Goal: Check status: Check status

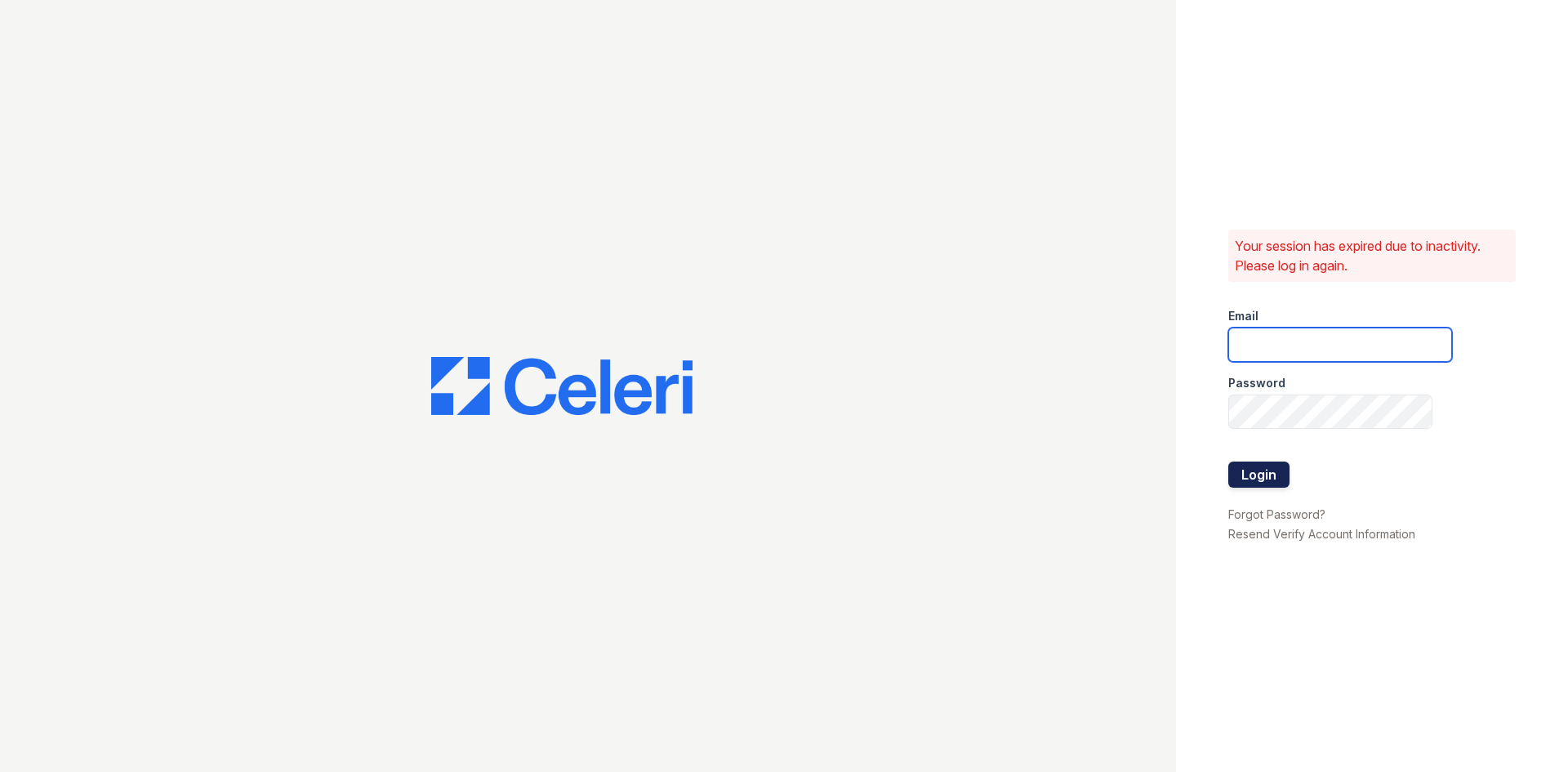
type input "timberview.pm@cafmanagement.com"
click at [1253, 469] on button "Login" at bounding box center [1258, 475] width 61 height 26
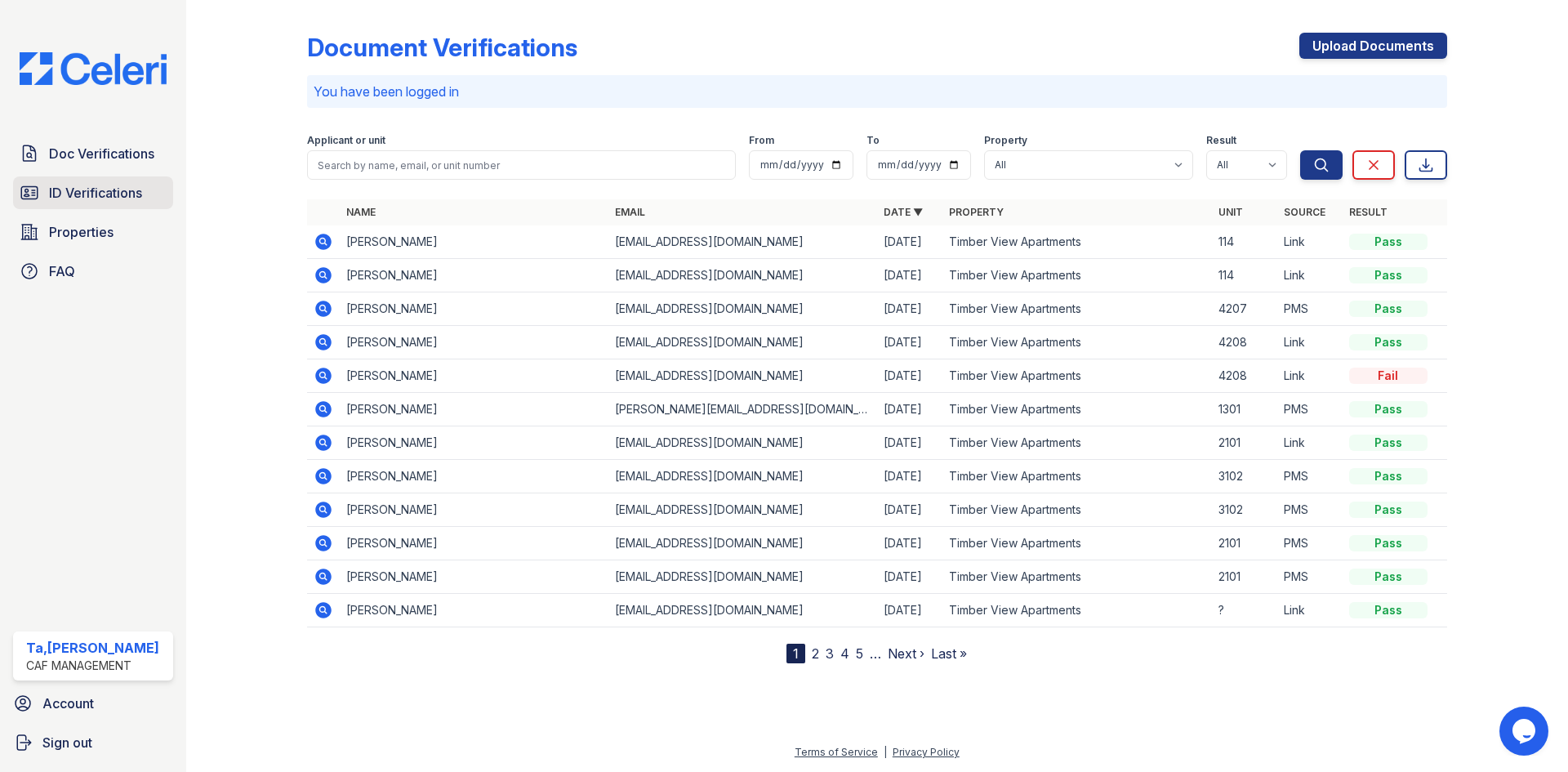
click at [111, 180] on link "ID Verifications" at bounding box center [93, 193] width 160 height 33
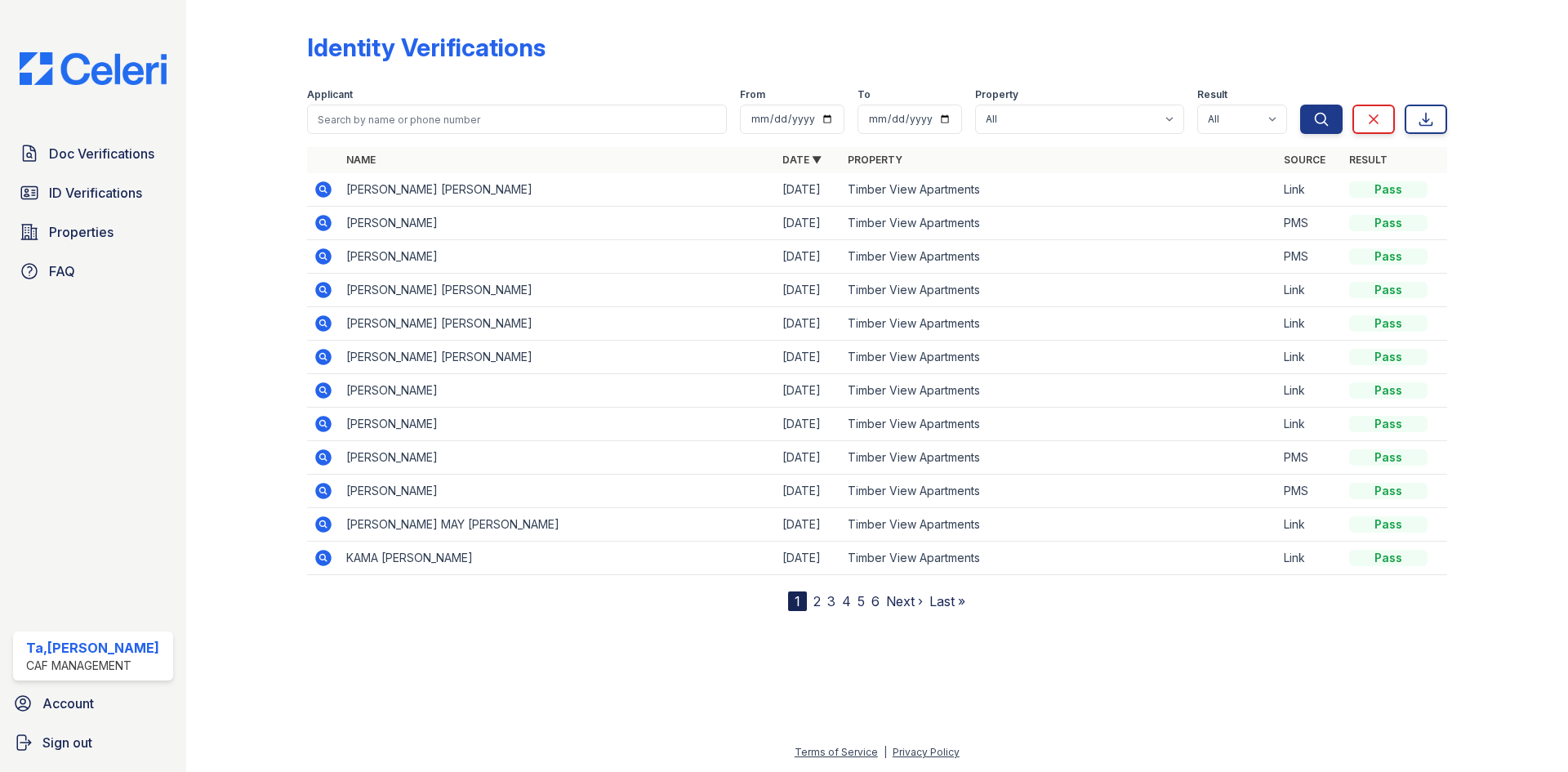
click at [107, 150] on span "Doc Verifications" at bounding box center [102, 154] width 106 height 20
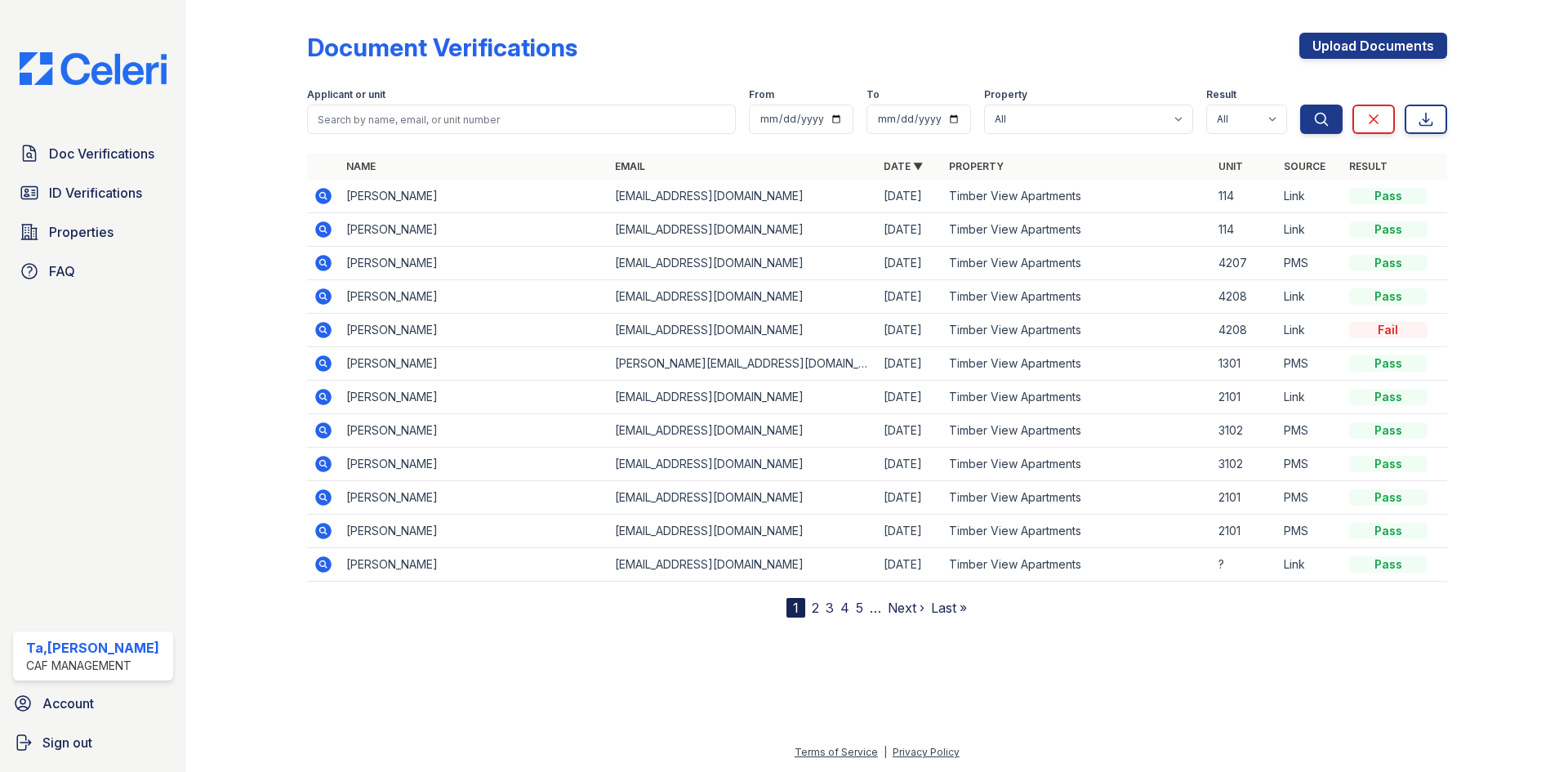
click at [318, 190] on icon at bounding box center [324, 196] width 20 height 20
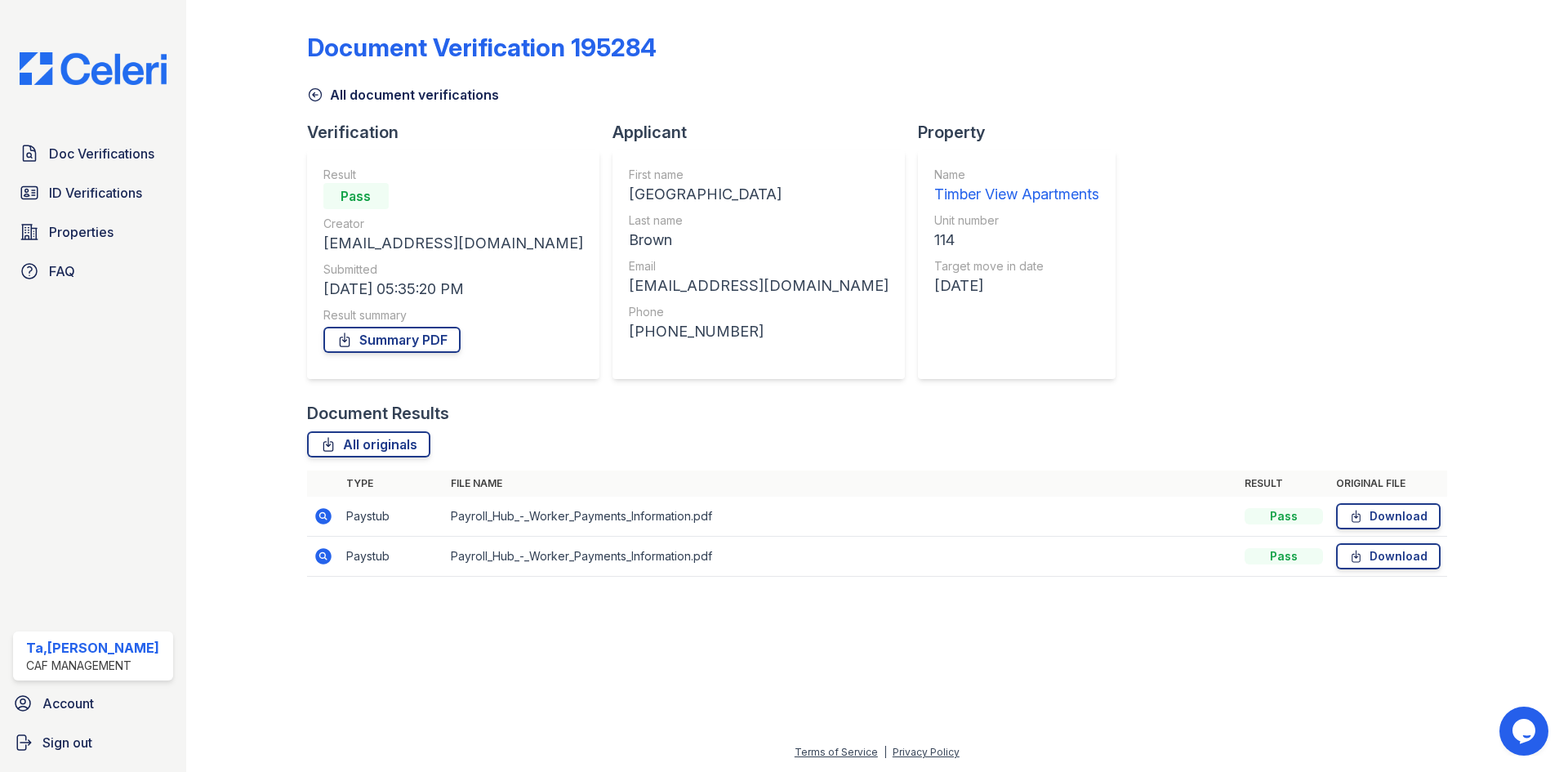
click at [327, 555] on icon at bounding box center [323, 557] width 16 height 16
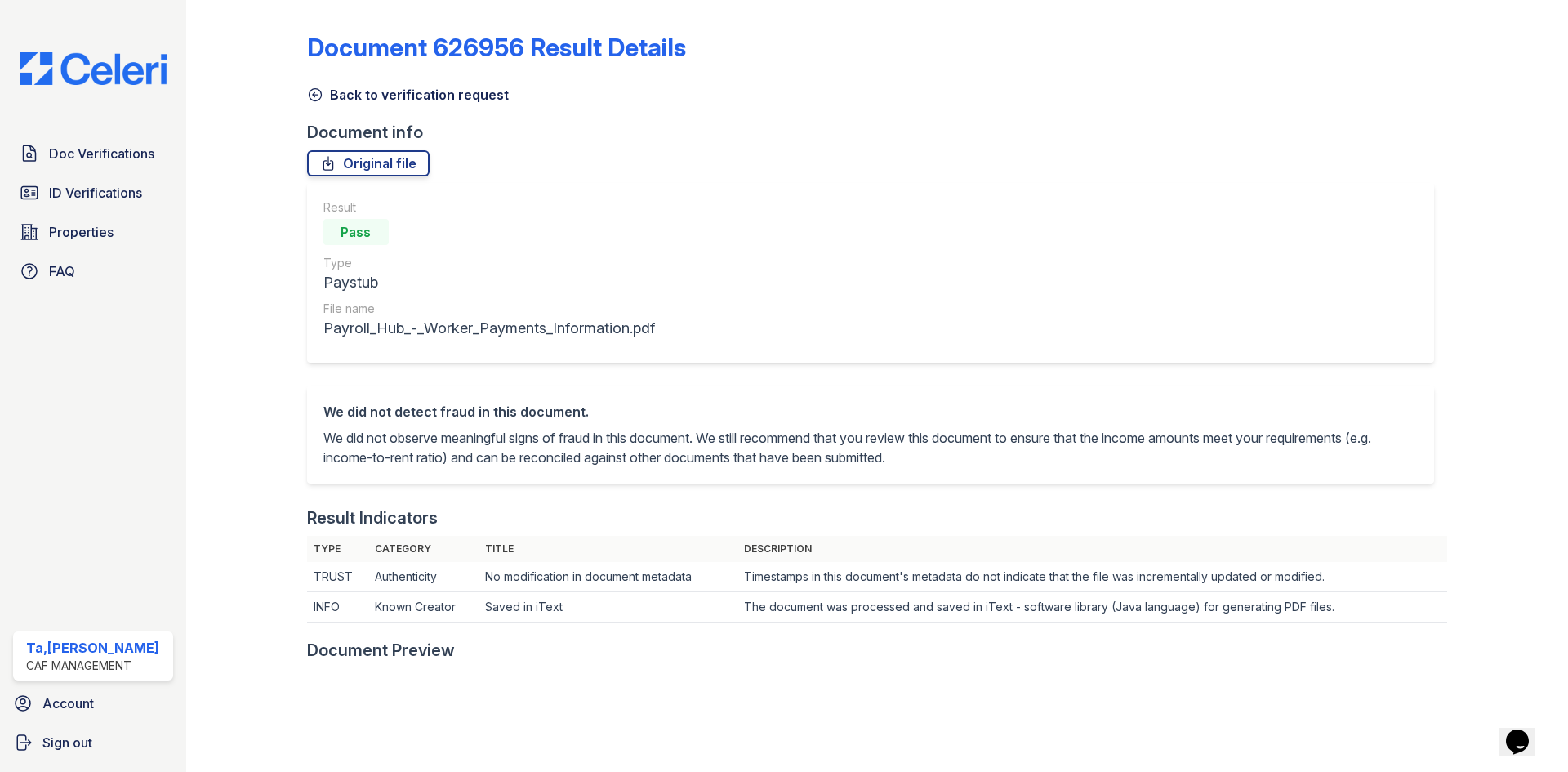
drag, startPoint x: 312, startPoint y: 90, endPoint x: 318, endPoint y: 84, distance: 8.5
click at [312, 90] on icon at bounding box center [315, 95] width 16 height 16
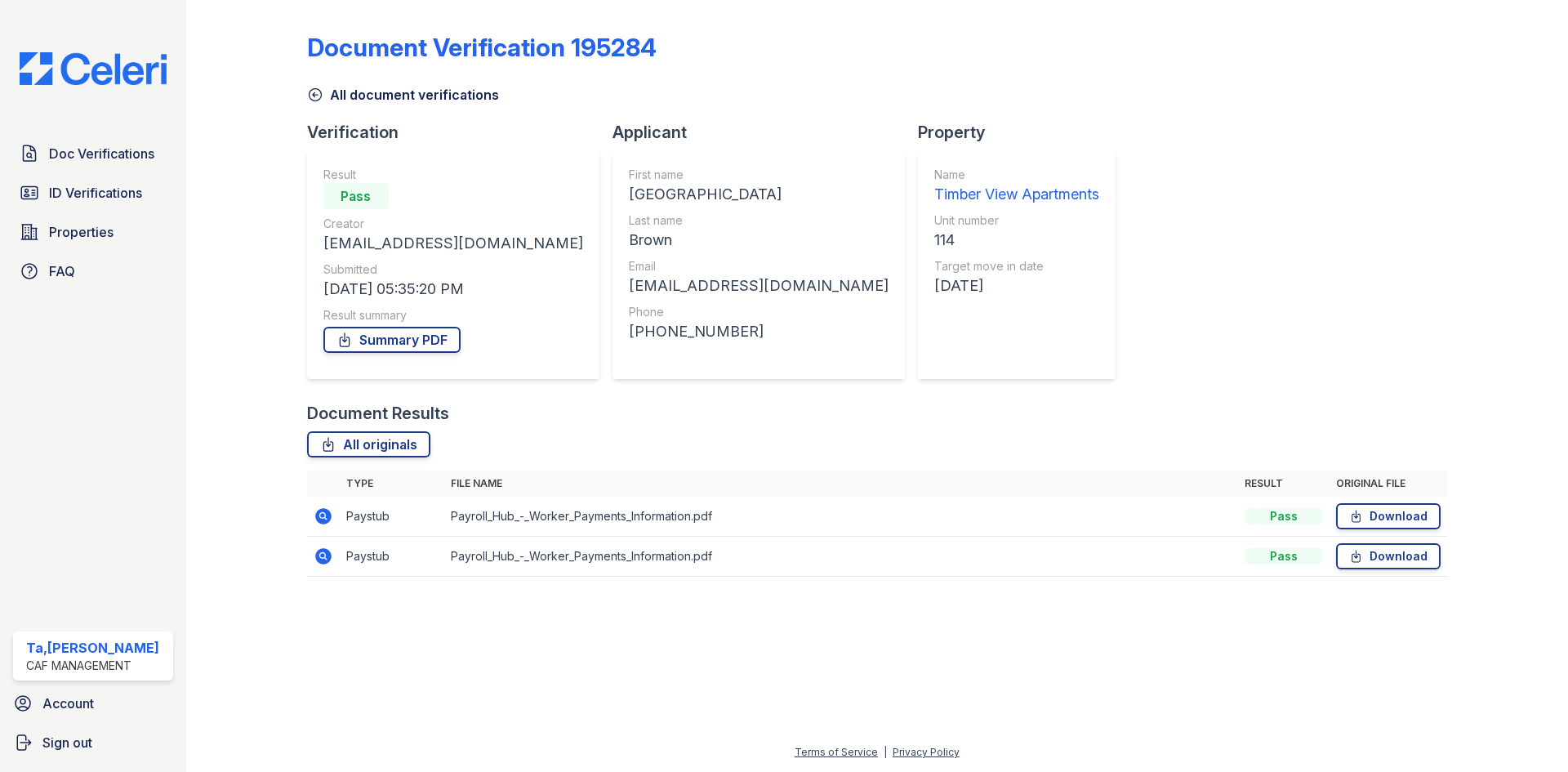
click at [319, 550] on icon at bounding box center [324, 557] width 20 height 20
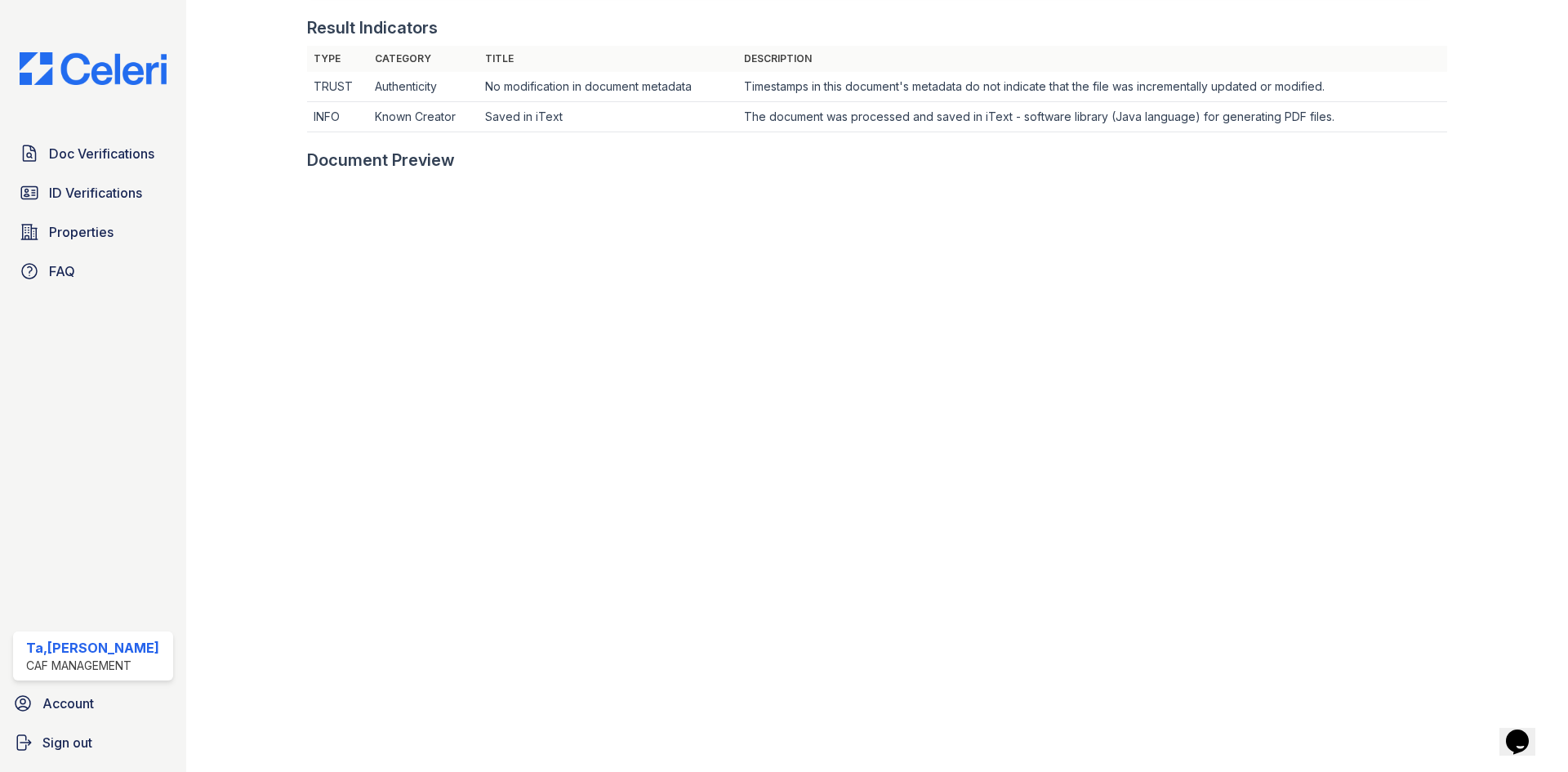
scroll to position [409, 0]
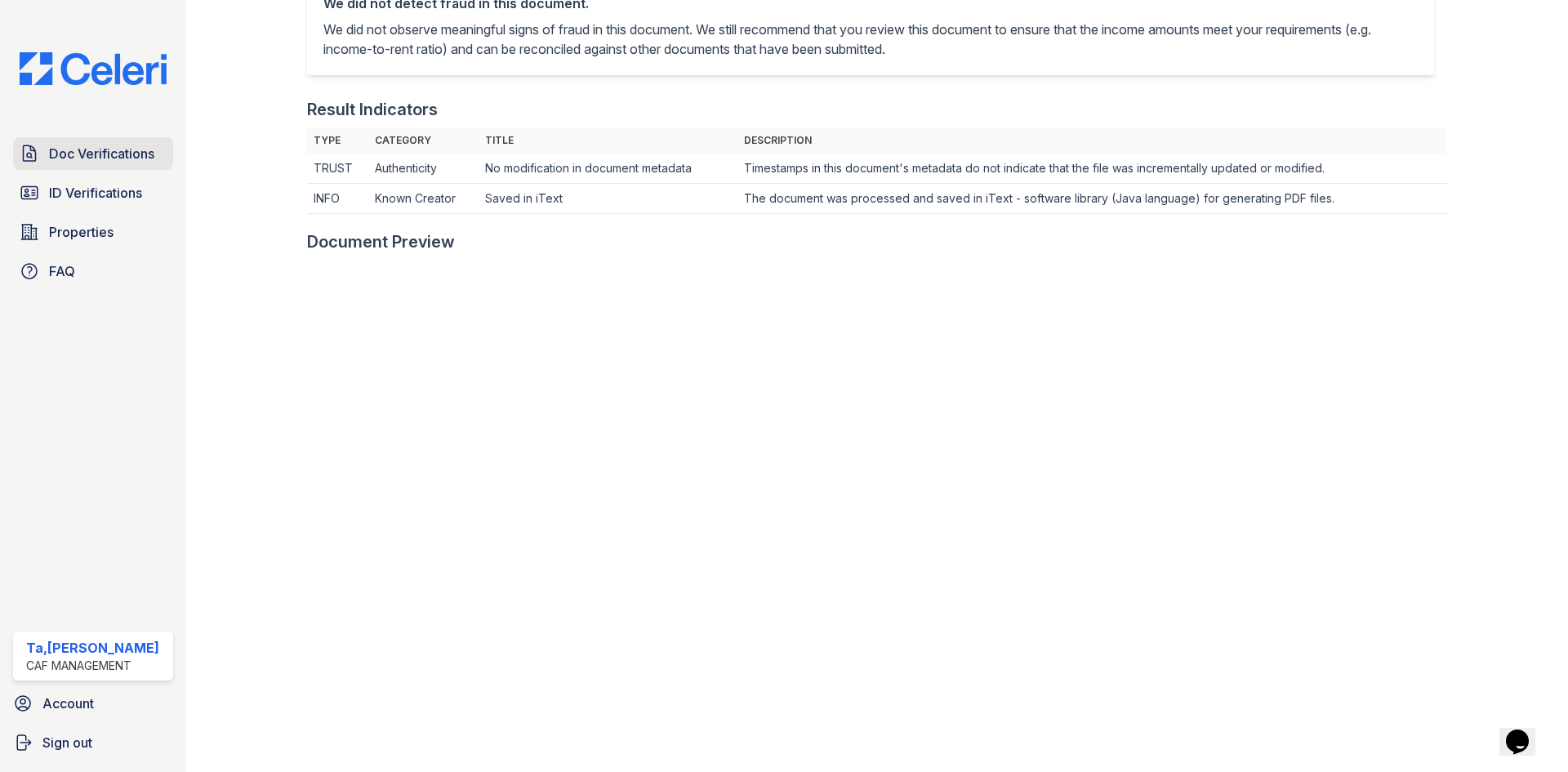
click at [78, 163] on span "Doc Verifications" at bounding box center [102, 154] width 106 height 20
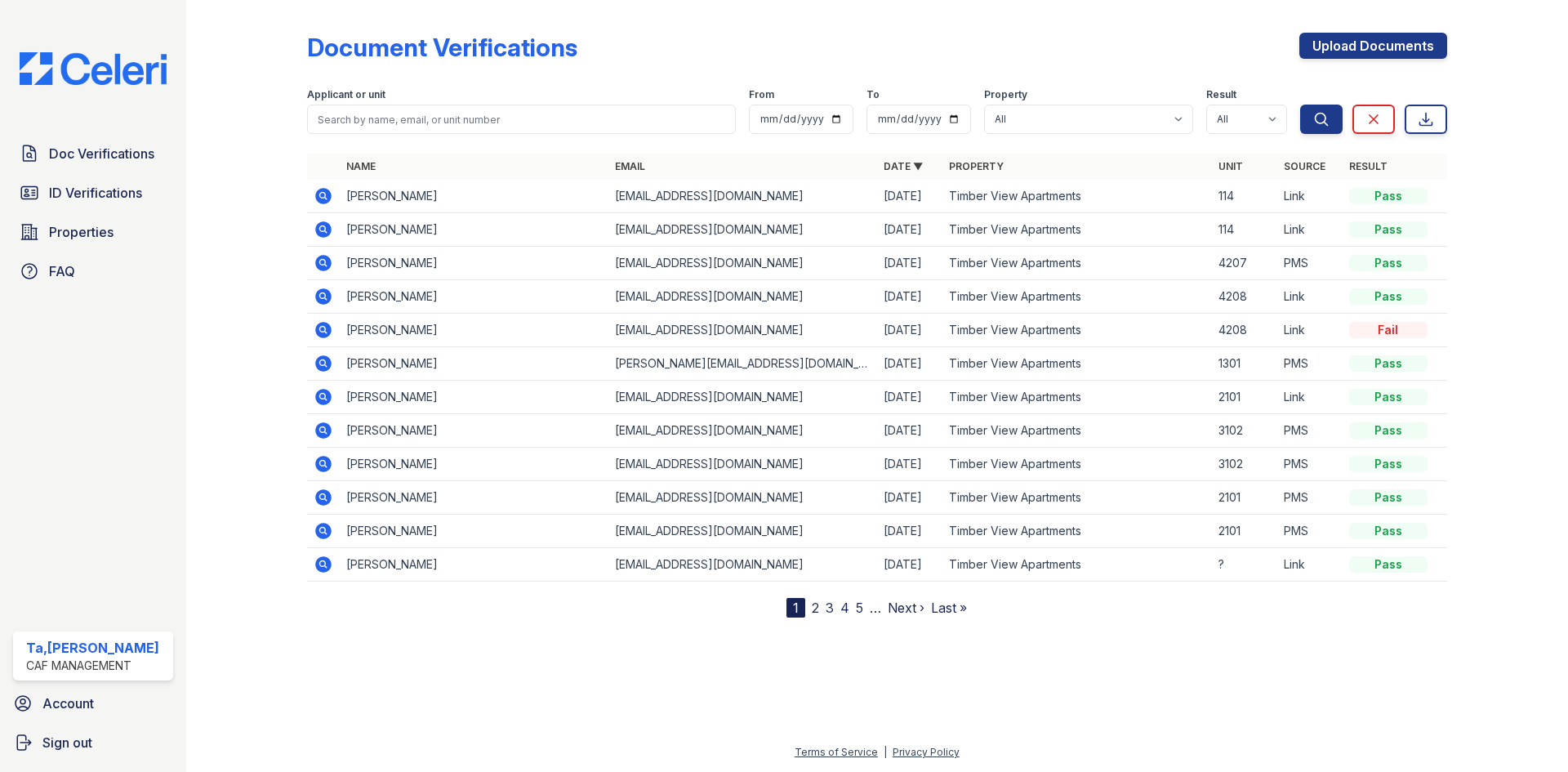
click at [328, 229] on icon at bounding box center [323, 229] width 16 height 16
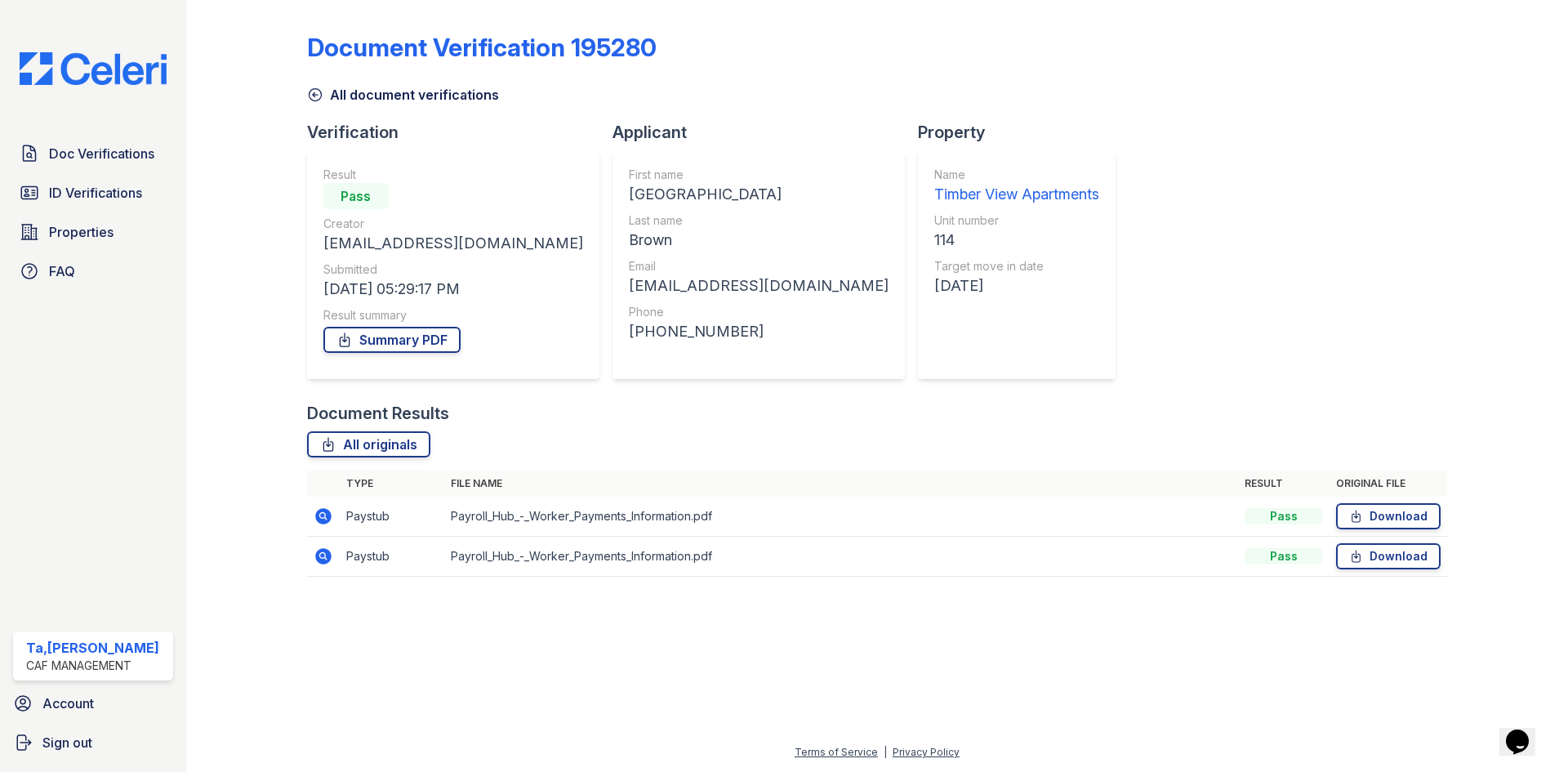
click at [319, 515] on icon at bounding box center [323, 517] width 16 height 16
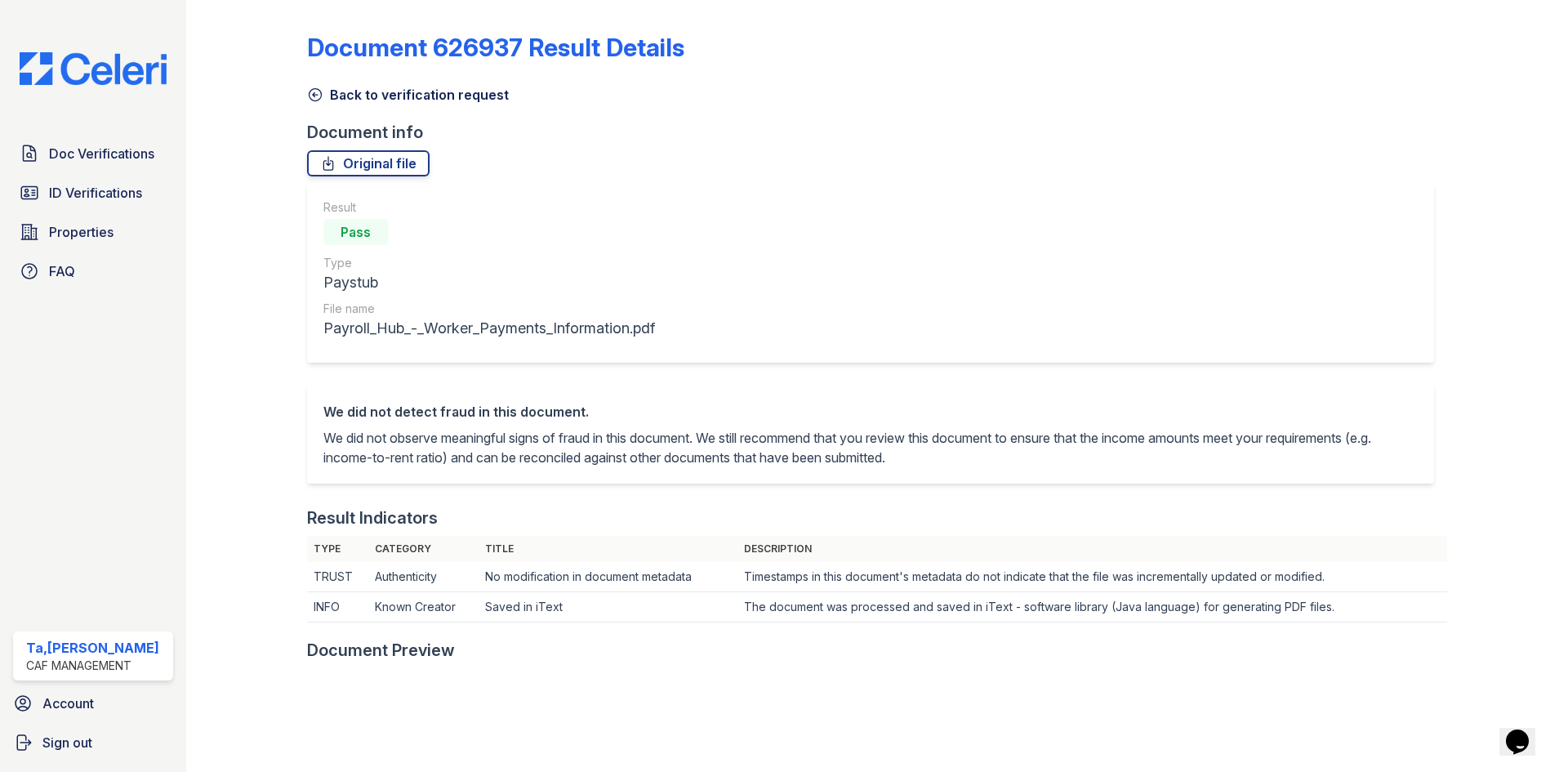
click at [316, 95] on icon at bounding box center [315, 95] width 12 height 12
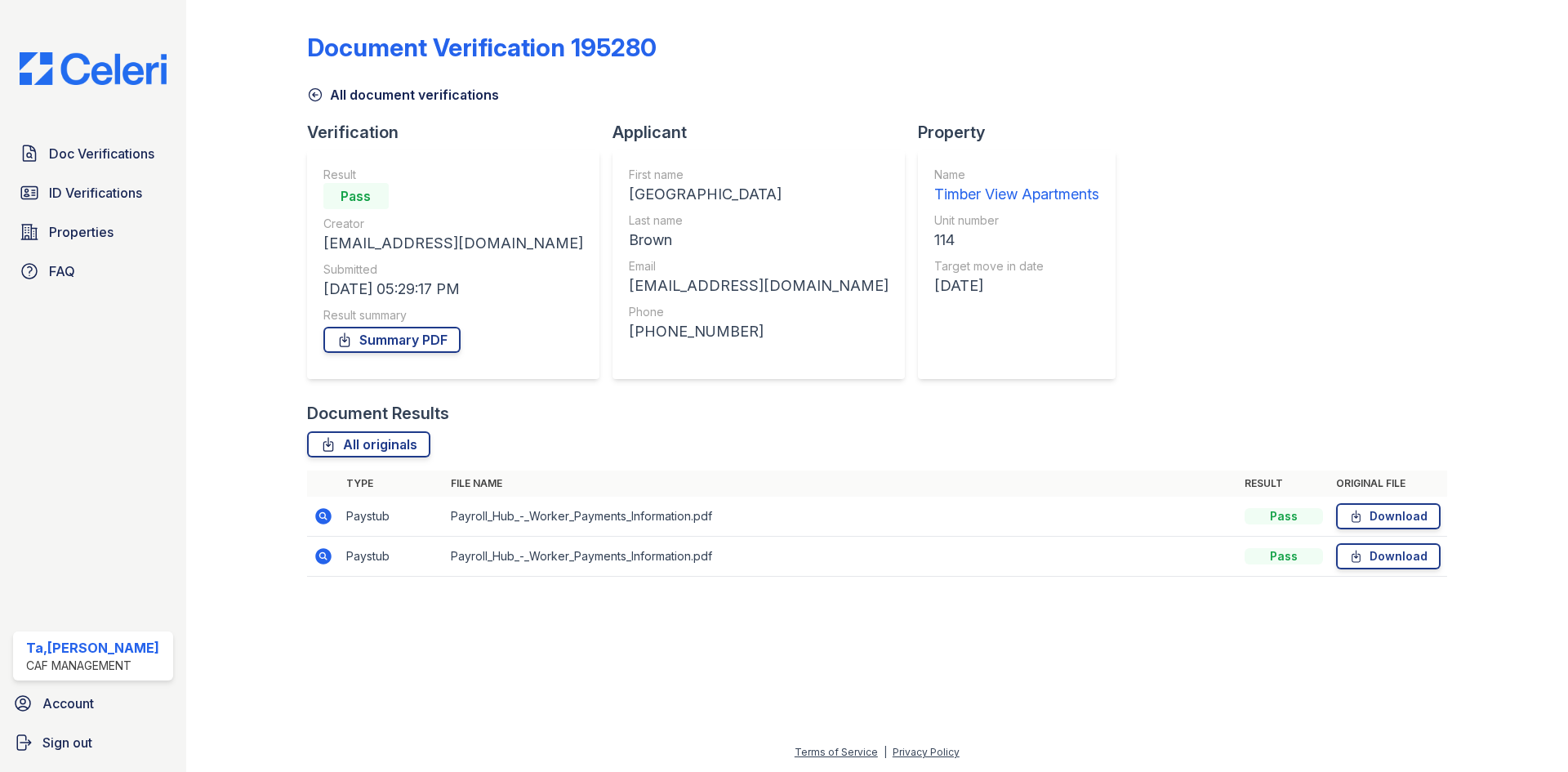
click at [319, 561] on icon at bounding box center [323, 557] width 16 height 16
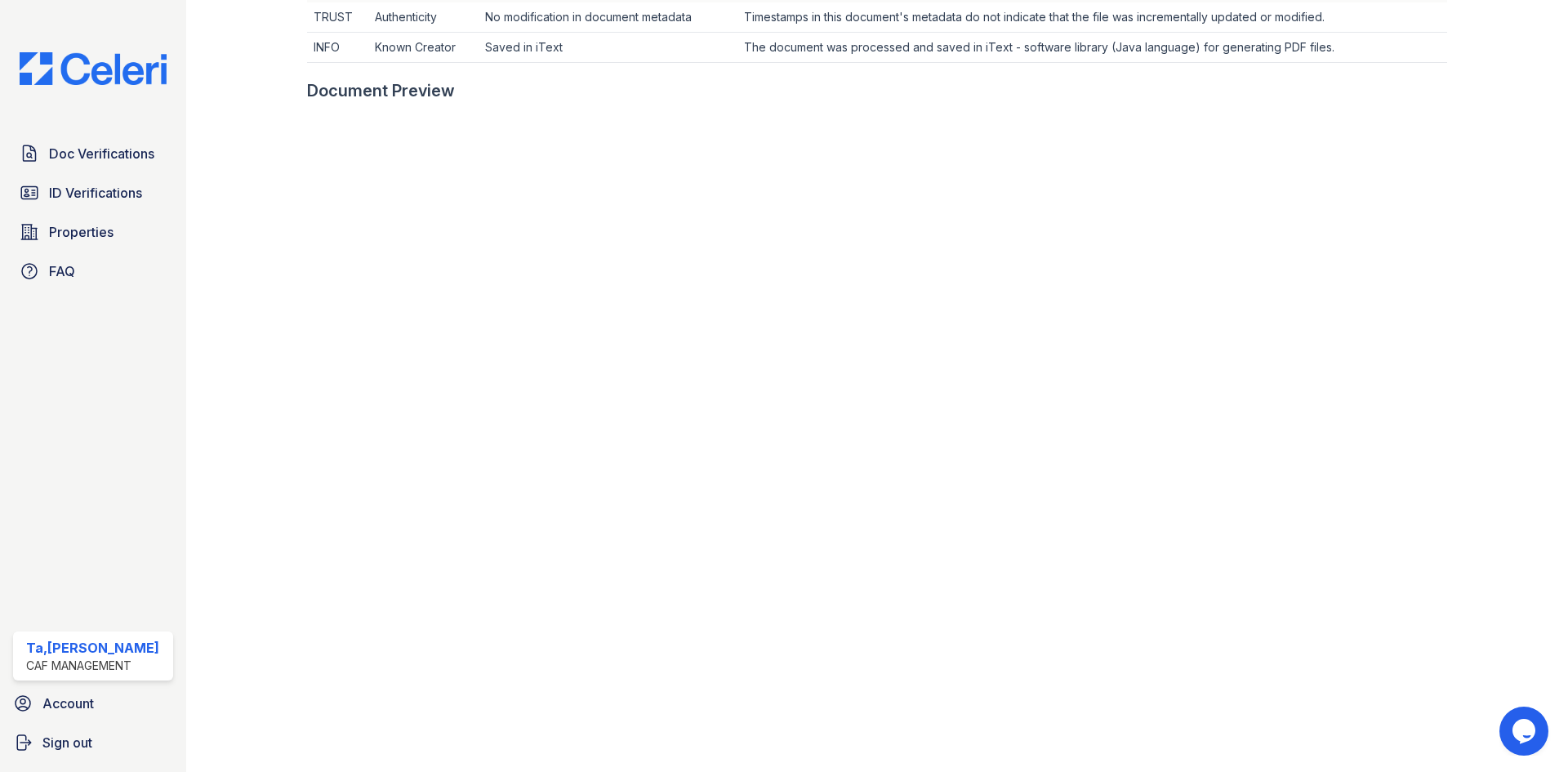
scroll to position [653, 0]
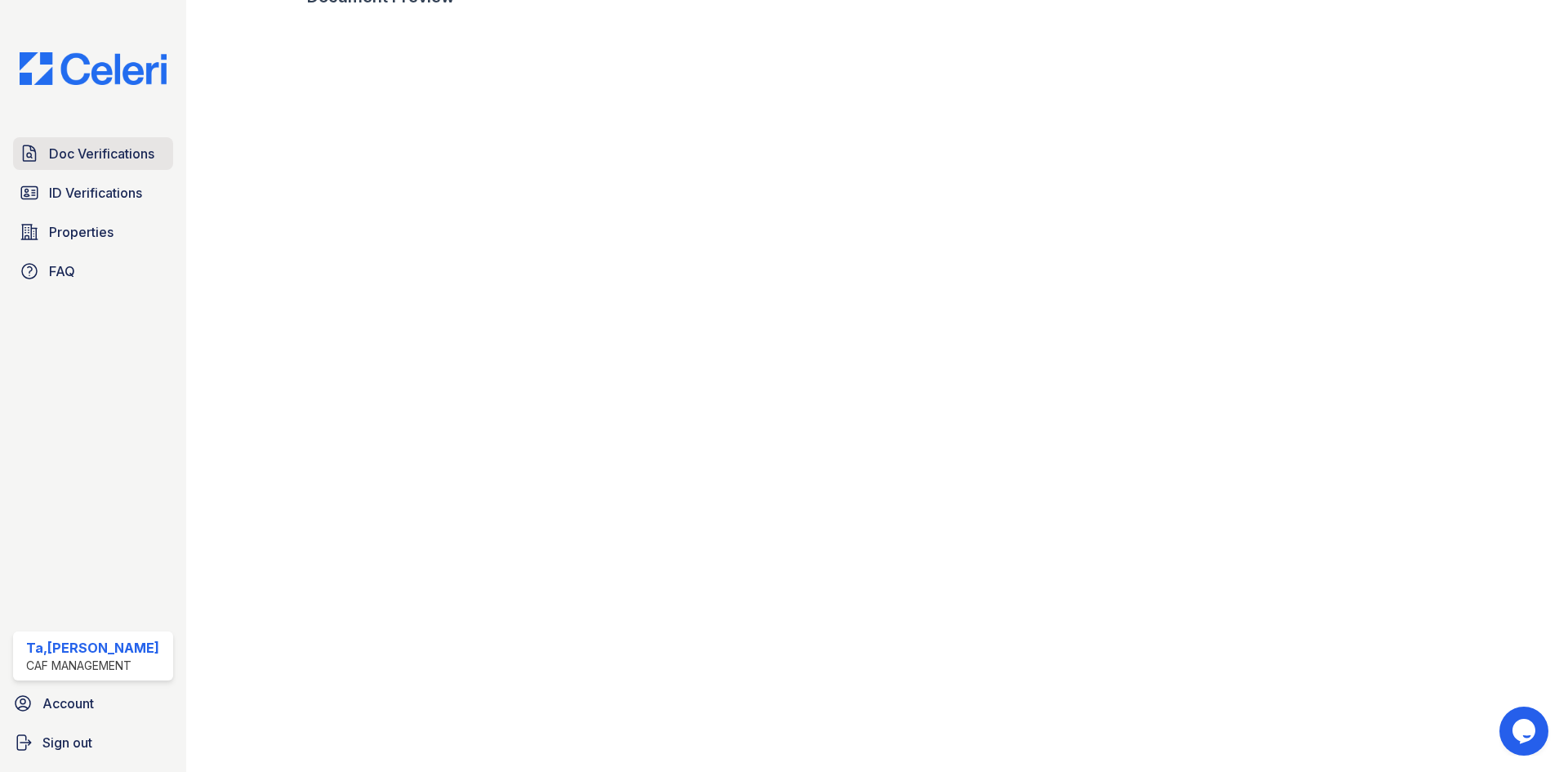
click at [93, 166] on link "Doc Verifications" at bounding box center [93, 154] width 160 height 33
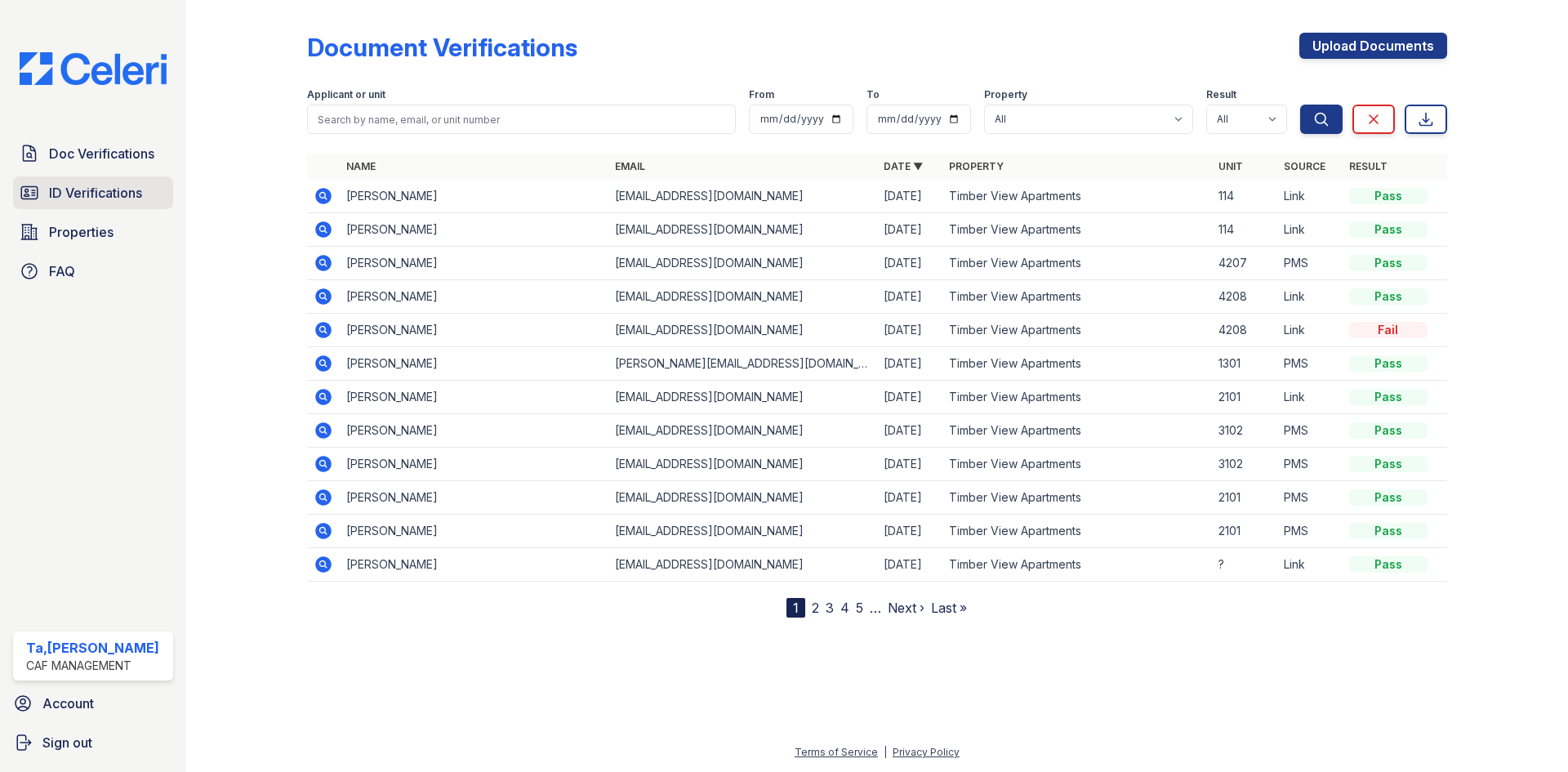
click at [97, 188] on span "ID Verifications" at bounding box center [95, 193] width 93 height 20
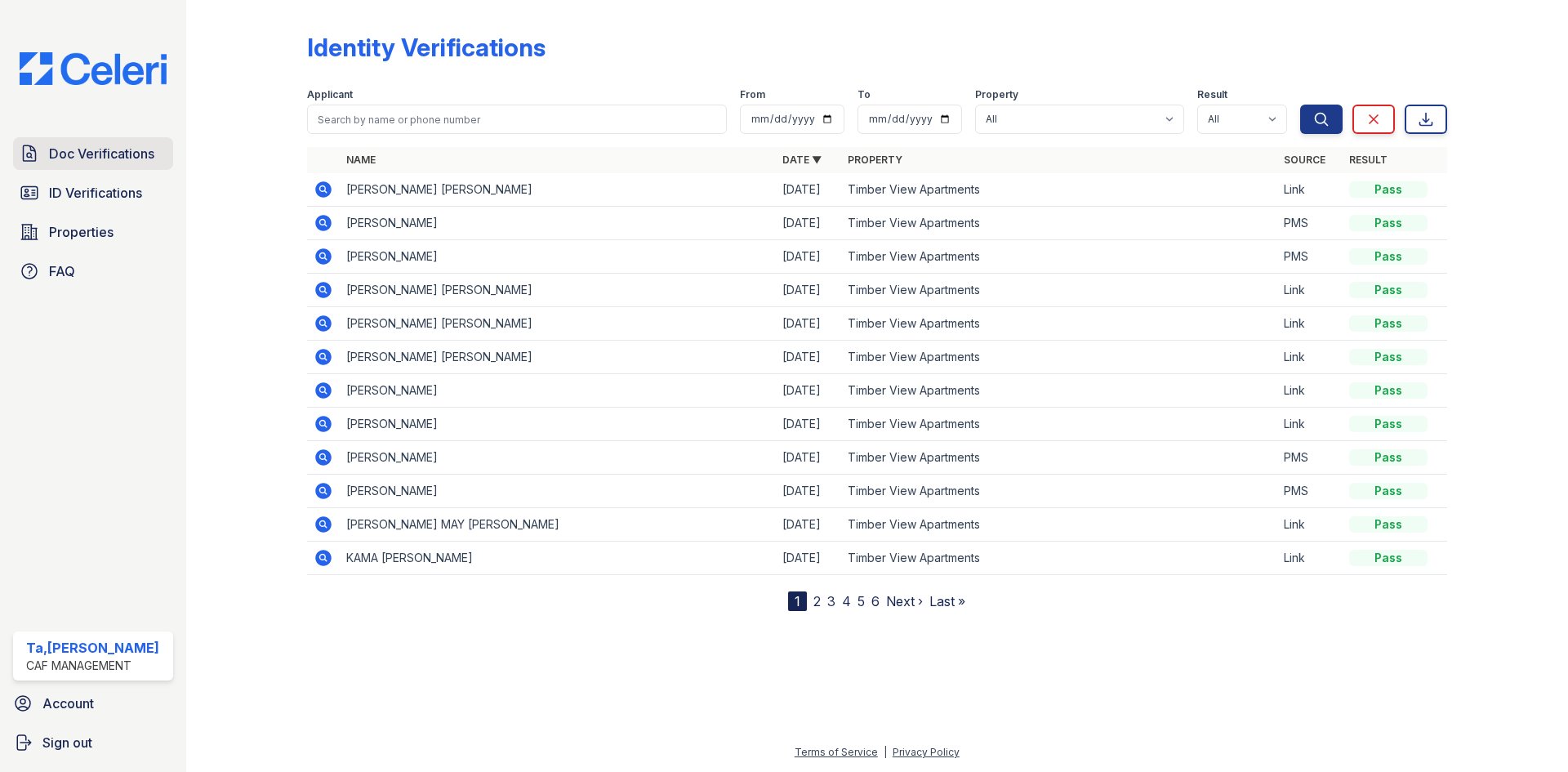
click at [91, 156] on span "Doc Verifications" at bounding box center [102, 154] width 106 height 20
